Goal: Task Accomplishment & Management: Complete application form

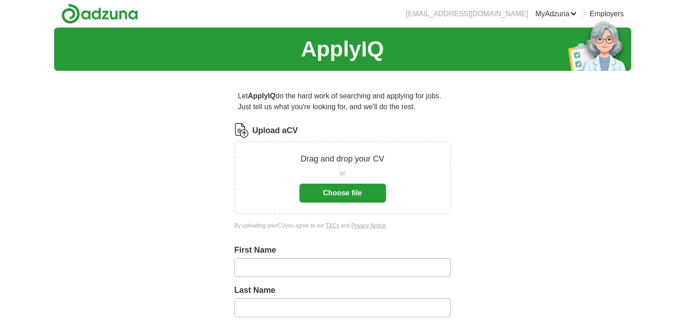
click at [359, 193] on button "Choose file" at bounding box center [343, 193] width 87 height 19
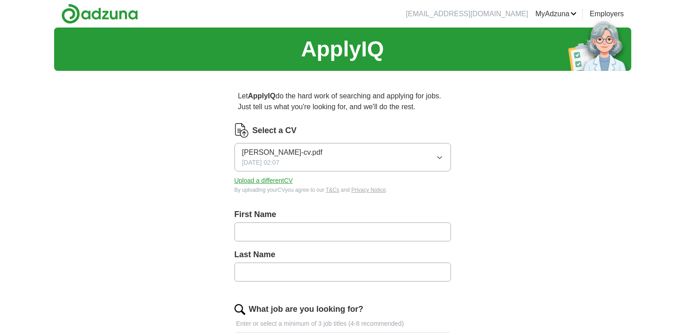
click at [309, 226] on input "text" at bounding box center [343, 231] width 217 height 19
type input "*****"
click at [289, 277] on input "text" at bounding box center [343, 272] width 217 height 19
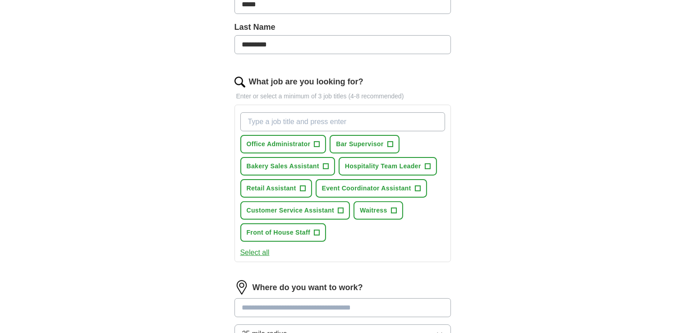
scroll to position [230, 0]
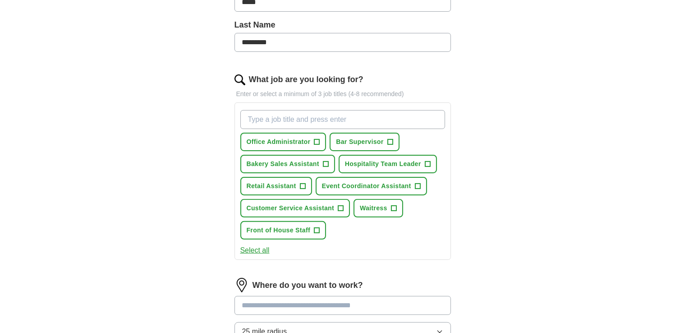
type input "*********"
click at [305, 184] on span "+" at bounding box center [302, 186] width 5 height 7
click at [315, 231] on span "+" at bounding box center [316, 230] width 5 height 7
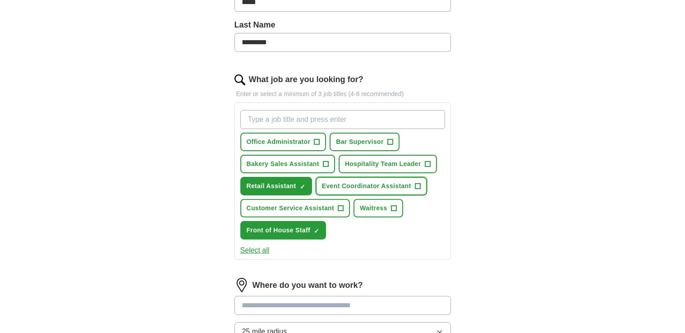
click at [416, 183] on span "+" at bounding box center [417, 186] width 5 height 7
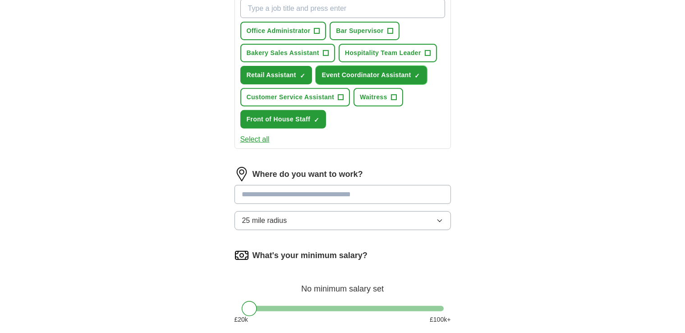
scroll to position [347, 0]
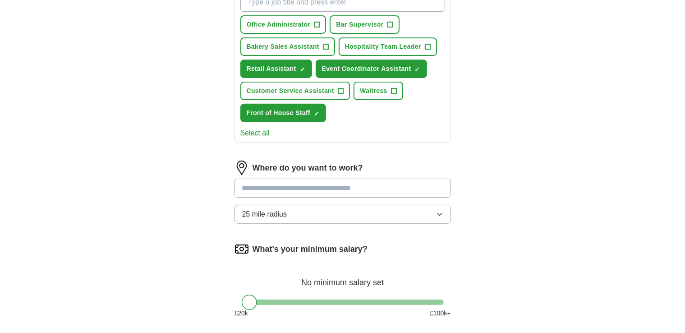
click at [442, 205] on button "25 mile radius" at bounding box center [343, 214] width 217 height 19
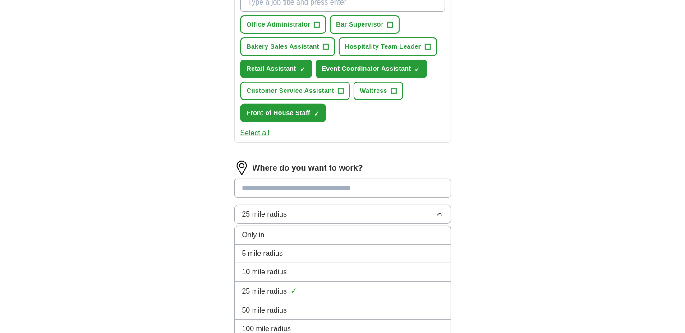
click at [347, 268] on div "10 mile radius" at bounding box center [342, 272] width 201 height 11
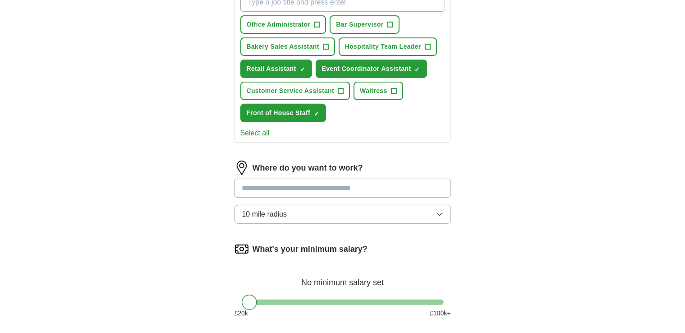
click at [400, 188] on input at bounding box center [343, 188] width 217 height 19
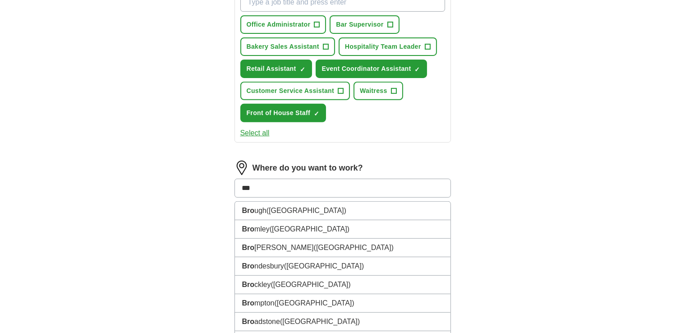
type input "****"
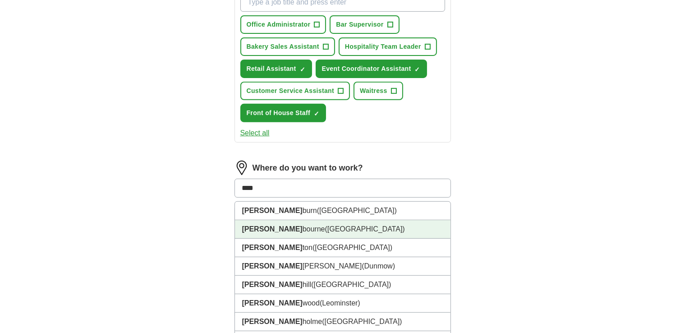
click at [344, 230] on li "[PERSON_NAME] [PERSON_NAME] ([GEOGRAPHIC_DATA])" at bounding box center [343, 229] width 216 height 18
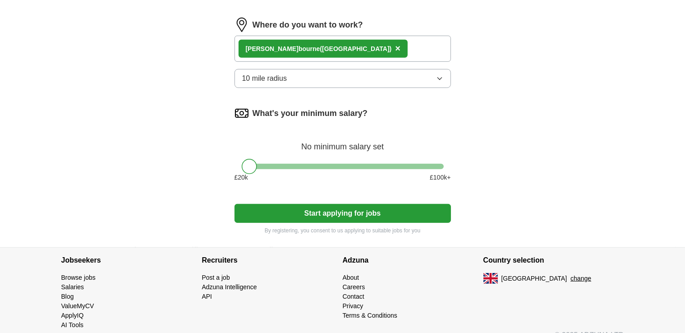
scroll to position [502, 0]
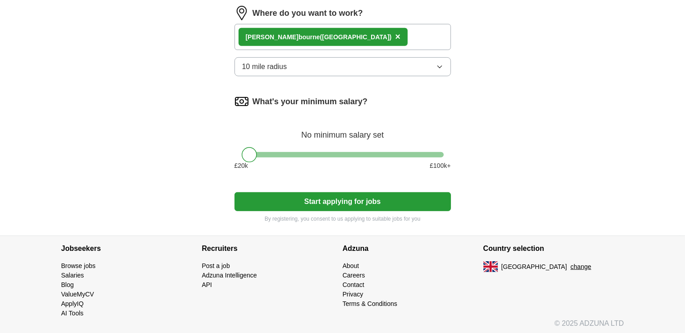
click at [291, 192] on button "Start applying for jobs" at bounding box center [343, 201] width 217 height 19
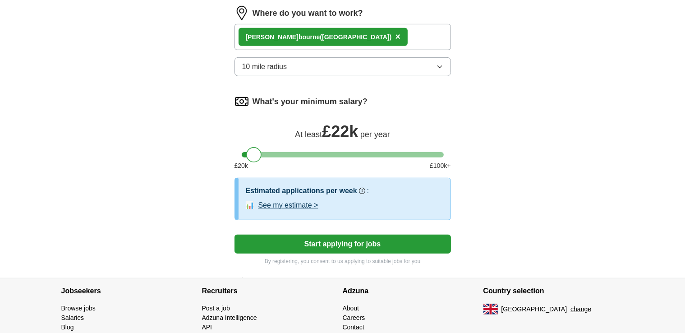
drag, startPoint x: 249, startPoint y: 152, endPoint x: 254, endPoint y: 154, distance: 5.1
click at [254, 154] on div at bounding box center [253, 154] width 15 height 15
drag, startPoint x: 248, startPoint y: 150, endPoint x: 235, endPoint y: 149, distance: 13.1
click at [235, 152] on div at bounding box center [343, 154] width 217 height 5
click at [291, 237] on button "Start applying for jobs" at bounding box center [343, 244] width 217 height 19
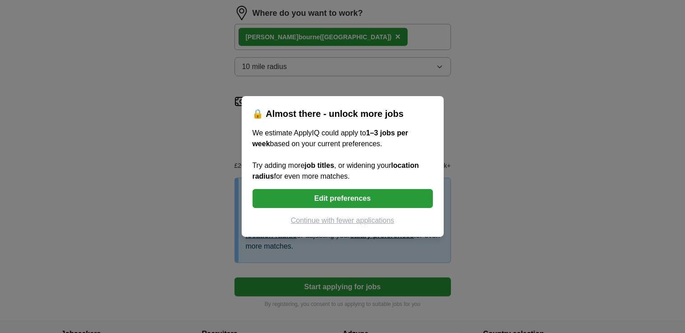
click at [316, 205] on button "Edit preferences" at bounding box center [343, 198] width 180 height 19
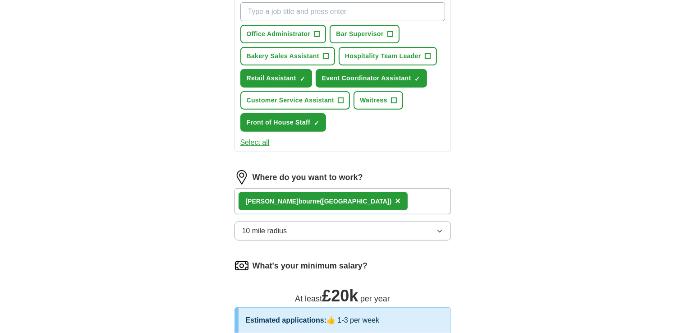
scroll to position [335, 0]
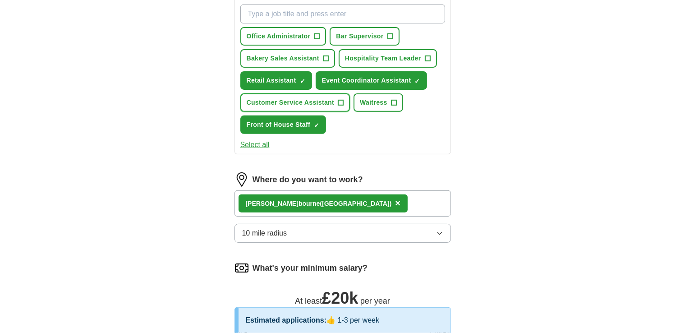
click at [322, 98] on span "Customer Service Assistant" at bounding box center [291, 102] width 88 height 9
click at [382, 98] on span "Waitress" at bounding box center [374, 102] width 28 height 9
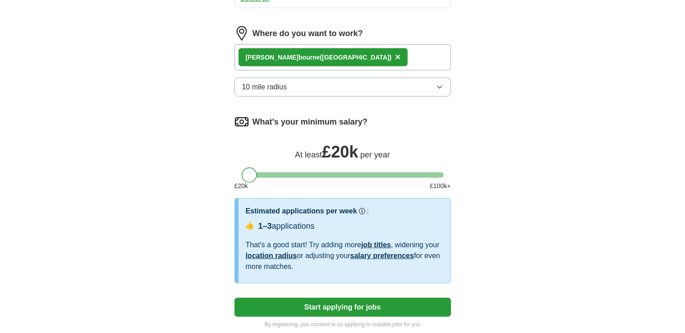
scroll to position [482, 0]
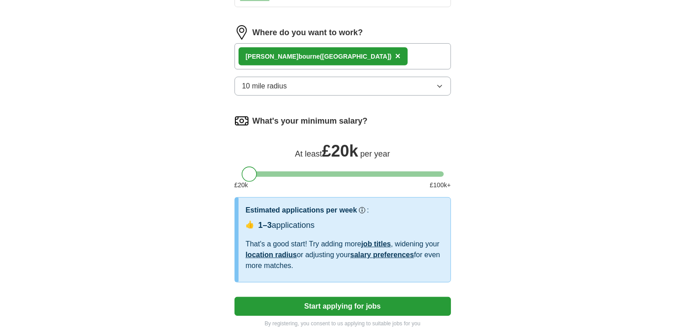
click at [393, 307] on button "Start applying for jobs" at bounding box center [343, 306] width 217 height 19
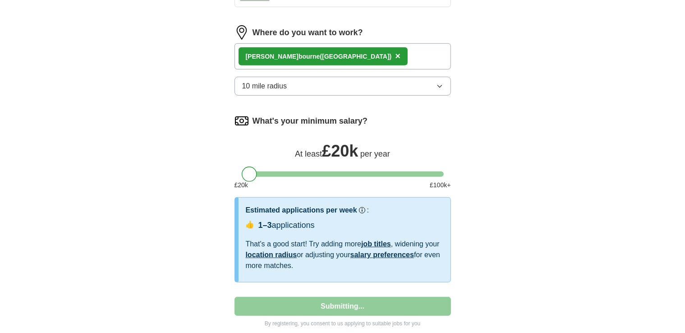
select select "**"
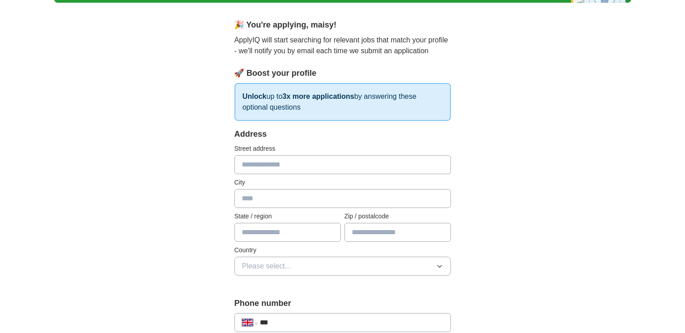
scroll to position [0, 0]
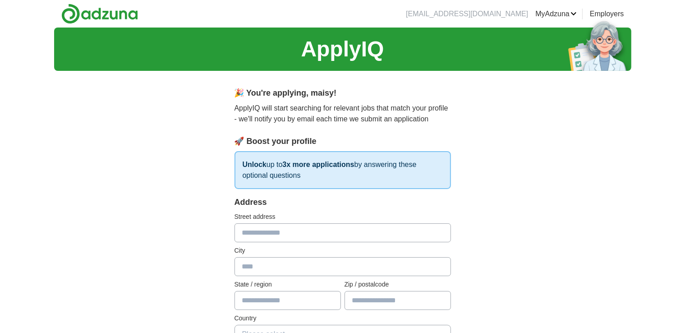
click at [381, 241] on input "text" at bounding box center [343, 232] width 217 height 19
type input "**********"
click at [324, 261] on input "text" at bounding box center [343, 266] width 217 height 19
type input "**********"
click at [286, 297] on input "text" at bounding box center [288, 300] width 106 height 19
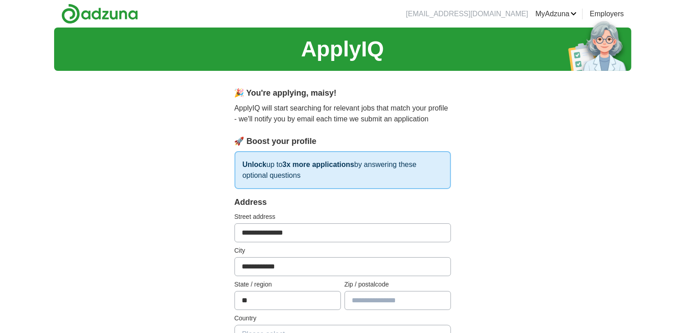
type input "*"
click at [359, 295] on input "text" at bounding box center [398, 300] width 106 height 19
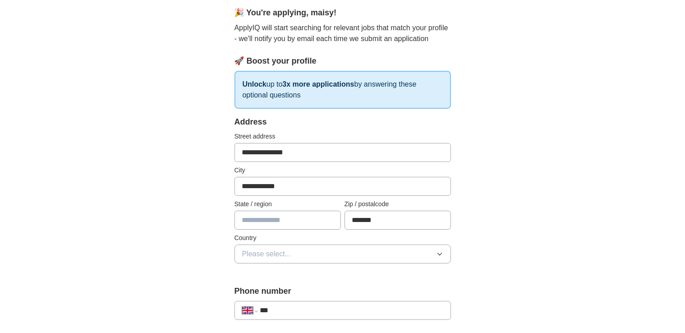
scroll to position [85, 0]
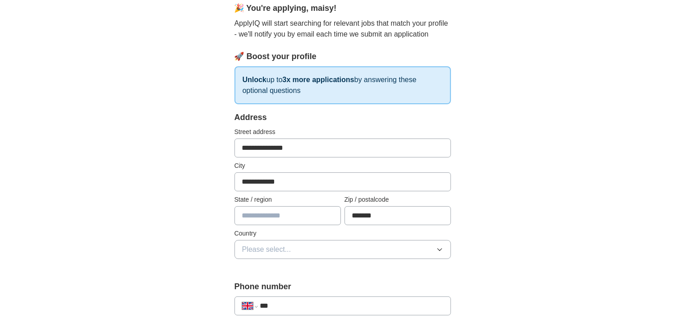
type input "*******"
click at [401, 245] on button "Please select..." at bounding box center [343, 249] width 217 height 19
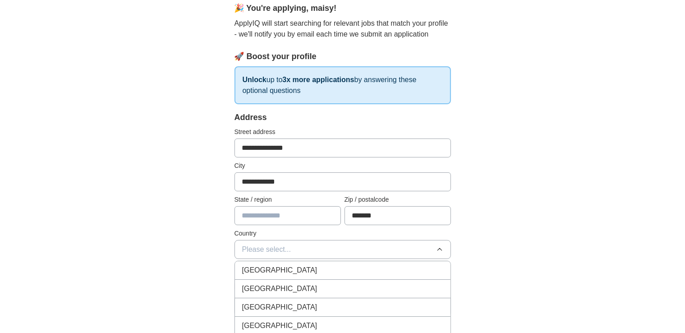
click at [384, 267] on div "[GEOGRAPHIC_DATA]" at bounding box center [342, 270] width 201 height 11
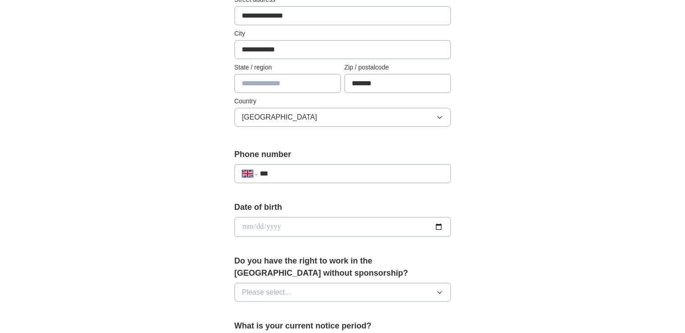
scroll to position [223, 0]
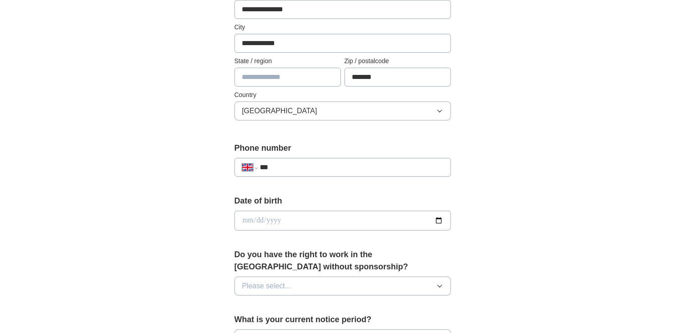
click at [423, 169] on input "***" at bounding box center [351, 167] width 183 height 11
type input "**********"
click at [350, 214] on input "date" at bounding box center [343, 221] width 217 height 20
type input "**********"
click at [335, 283] on button "Please select..." at bounding box center [343, 286] width 217 height 19
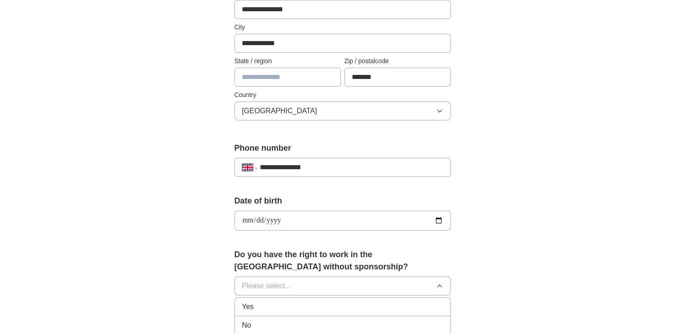
click at [327, 301] on div "Yes" at bounding box center [342, 306] width 201 height 11
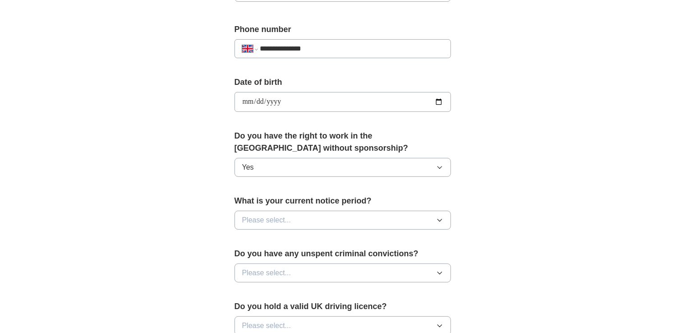
scroll to position [362, 0]
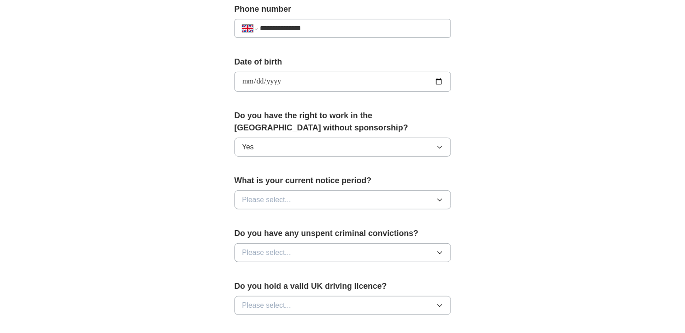
click at [447, 195] on button "Please select..." at bounding box center [343, 199] width 217 height 19
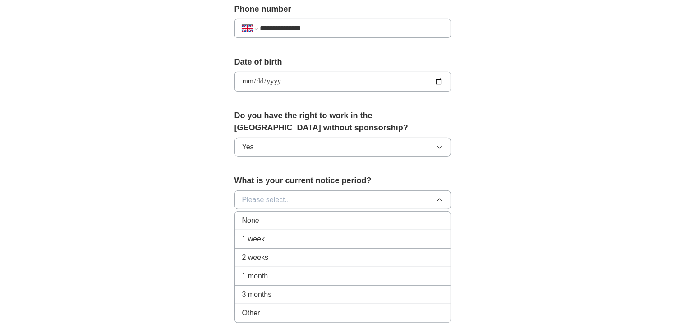
click at [395, 234] on div "1 week" at bounding box center [342, 239] width 201 height 11
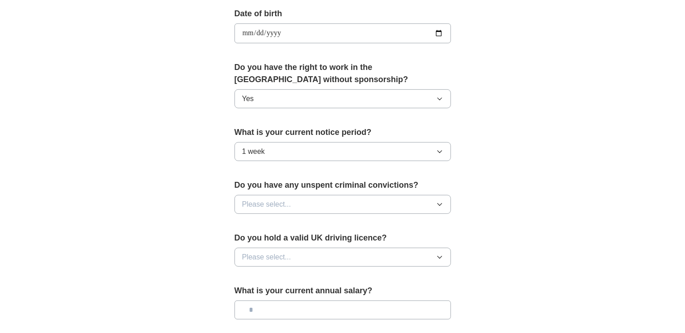
scroll to position [445, 0]
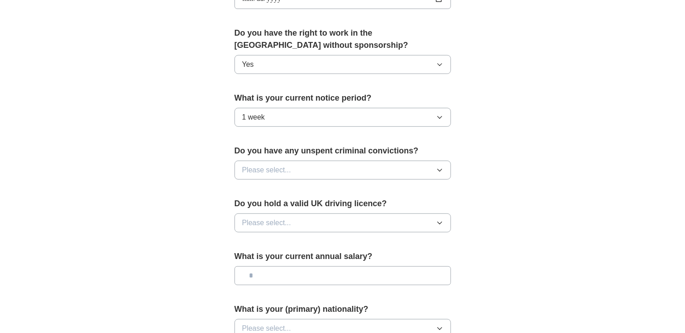
click at [430, 166] on button "Please select..." at bounding box center [343, 170] width 217 height 19
click at [407, 204] on div "No" at bounding box center [342, 209] width 201 height 11
click at [406, 225] on button "Please select..." at bounding box center [343, 222] width 217 height 19
click at [372, 258] on div "No" at bounding box center [342, 262] width 201 height 11
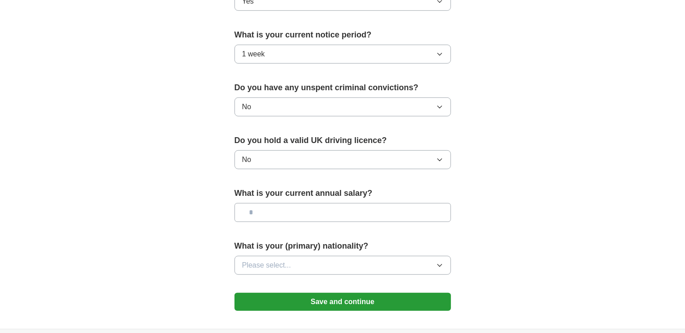
scroll to position [519, 0]
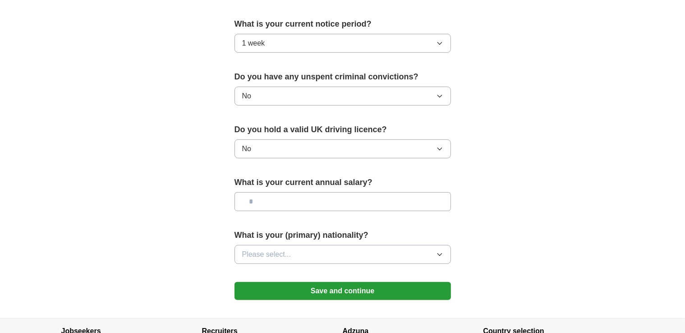
click at [398, 204] on input "text" at bounding box center [343, 201] width 217 height 19
type input "*******"
click at [370, 255] on button "Please select..." at bounding box center [343, 254] width 217 height 19
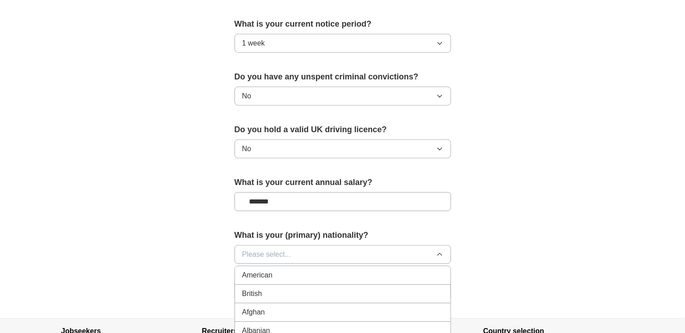
click at [364, 296] on li "British" at bounding box center [343, 294] width 216 height 18
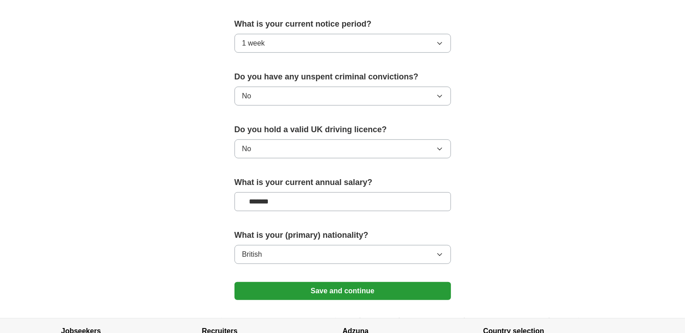
click at [367, 290] on button "Save and continue" at bounding box center [343, 291] width 217 height 18
